Goal: Task Accomplishment & Management: Manage account settings

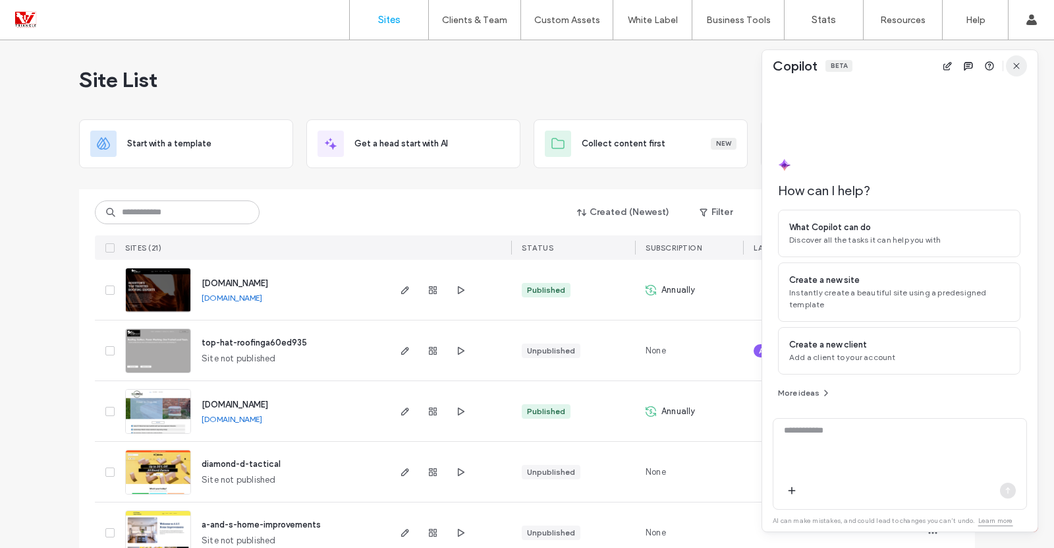
click at [1011, 67] on icon "button" at bounding box center [1016, 66] width 11 height 11
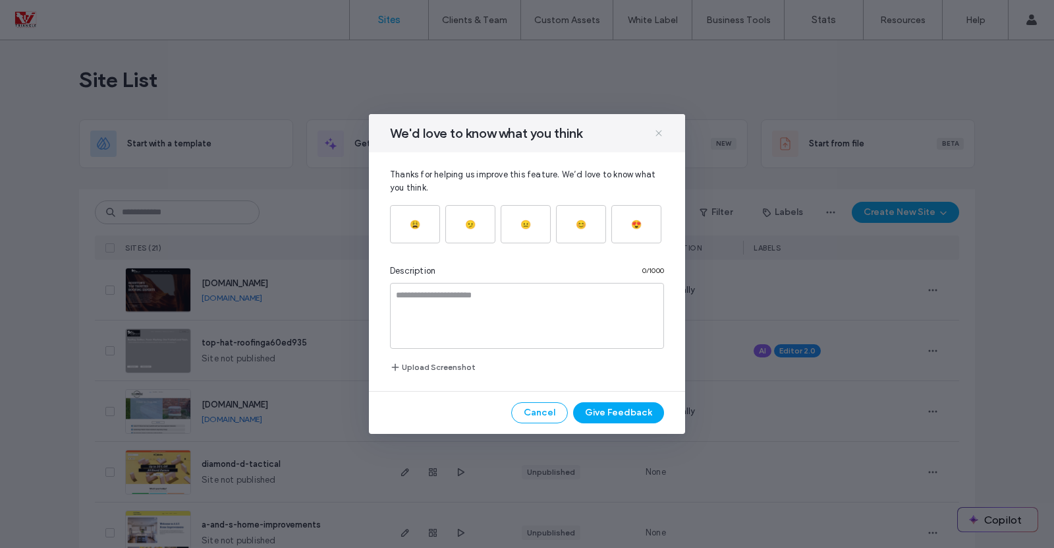
click at [663, 131] on icon at bounding box center [659, 133] width 11 height 11
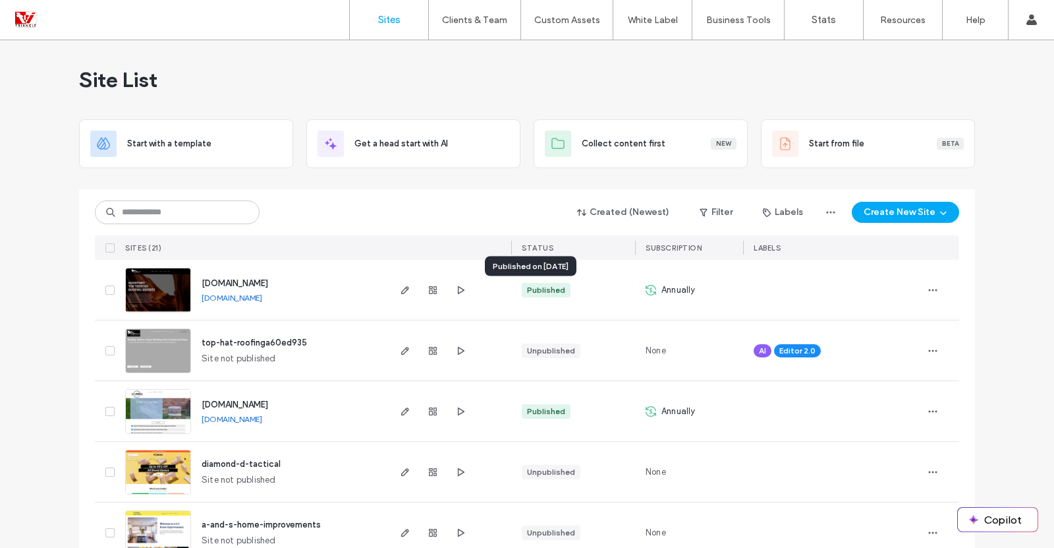
click at [548, 290] on div "Published" at bounding box center [546, 290] width 38 height 12
click at [400, 289] on icon "button" at bounding box center [405, 290] width 11 height 11
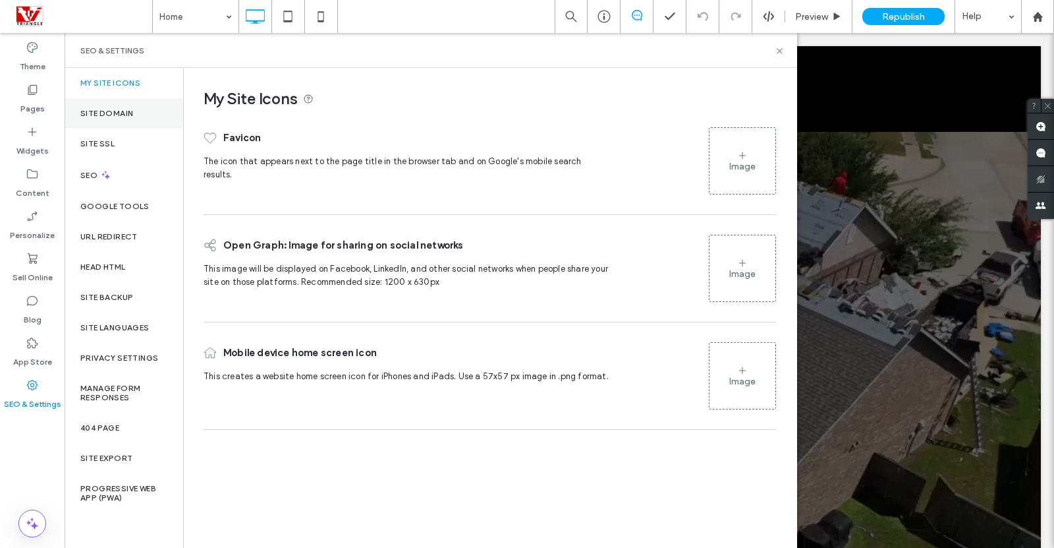
click at [119, 121] on div "Site Domain" at bounding box center [124, 113] width 119 height 30
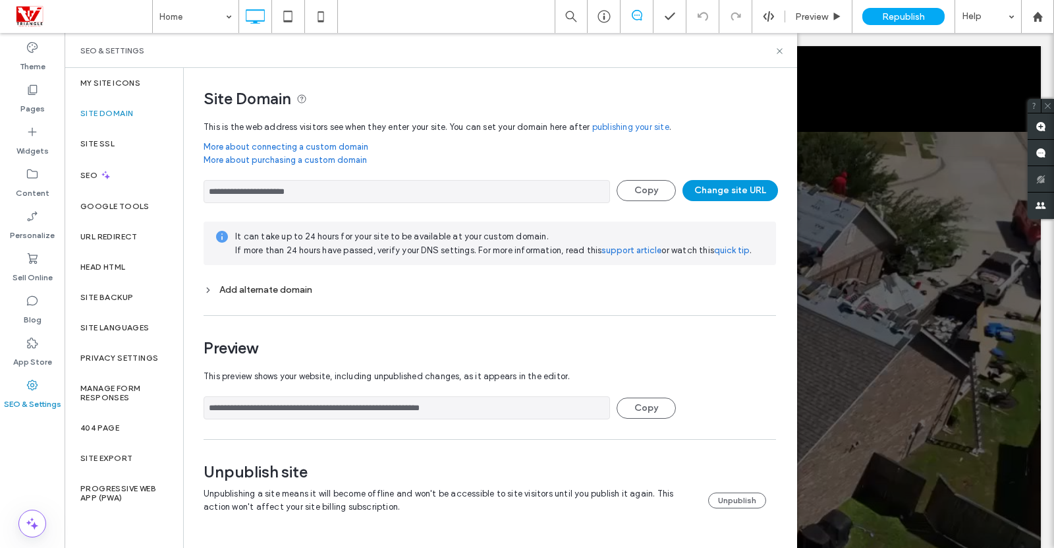
click at [704, 188] on button "Change site URL" at bounding box center [731, 190] width 96 height 21
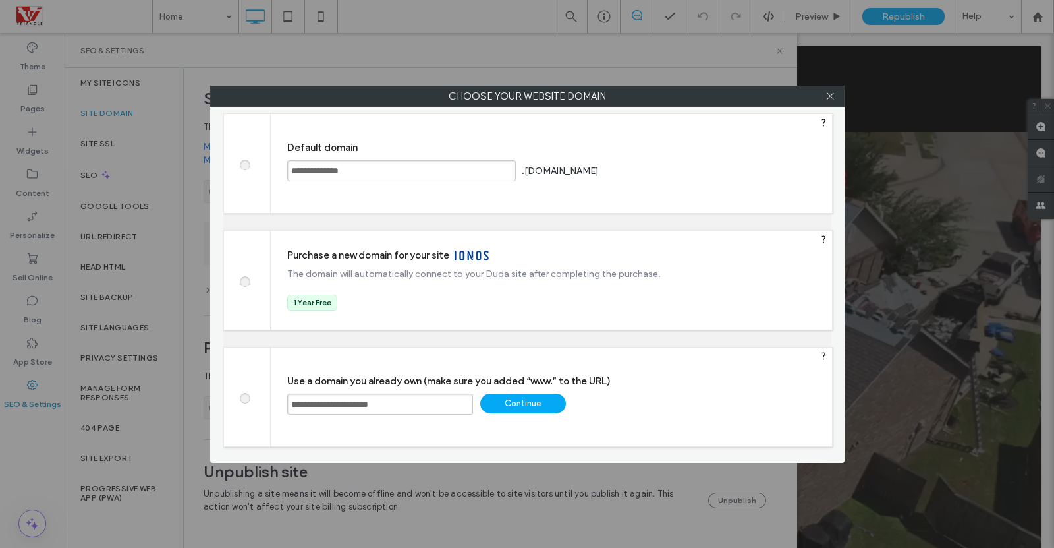
click at [531, 405] on div "Continue" at bounding box center [523, 403] width 86 height 20
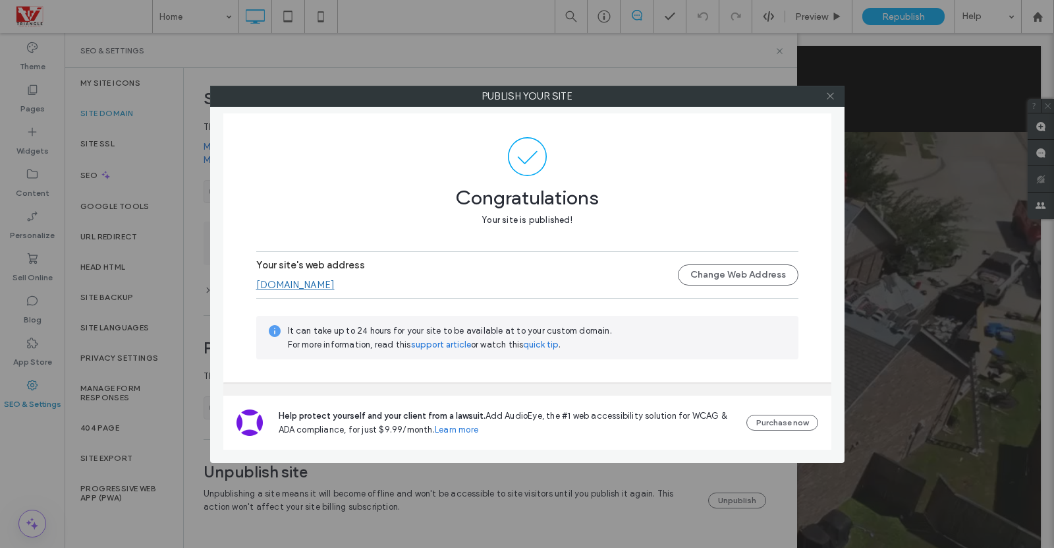
click at [828, 98] on use at bounding box center [830, 96] width 7 height 7
